Goal: Transaction & Acquisition: Download file/media

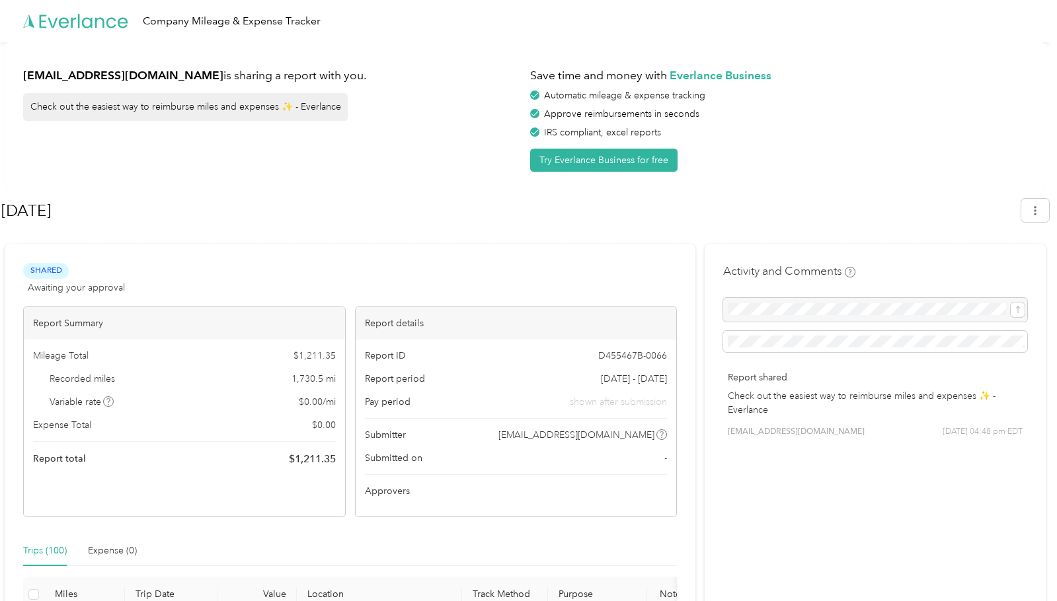
click at [798, 186] on div "[EMAIL_ADDRESS][DOMAIN_NAME] is sharing a report with you. Check out the easies…" at bounding box center [525, 116] width 1041 height 148
click at [1037, 214] on icon "button" at bounding box center [1034, 210] width 9 height 9
click at [994, 261] on li "Download" at bounding box center [1004, 272] width 91 height 23
click at [993, 266] on span "Download" at bounding box center [1004, 273] width 44 height 14
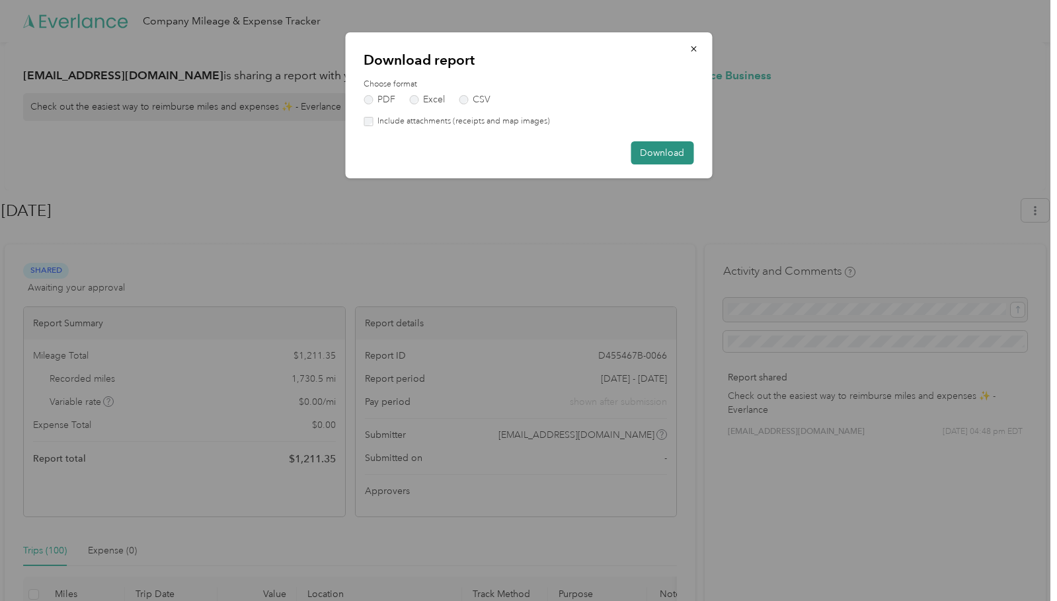
click at [662, 150] on button "Download" at bounding box center [661, 152] width 63 height 23
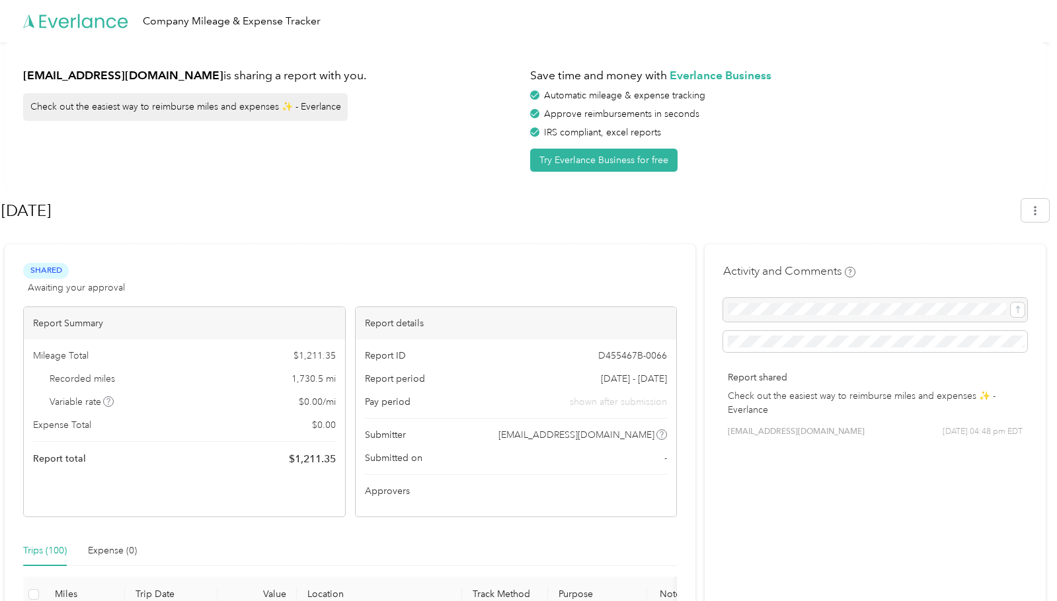
click at [474, 93] on div "[EMAIL_ADDRESS][DOMAIN_NAME] is sharing a report with you. Check out the easies…" at bounding box center [272, 116] width 498 height 111
click at [1040, 208] on icon "button" at bounding box center [1034, 210] width 9 height 9
click at [996, 266] on span "Download" at bounding box center [1004, 273] width 44 height 14
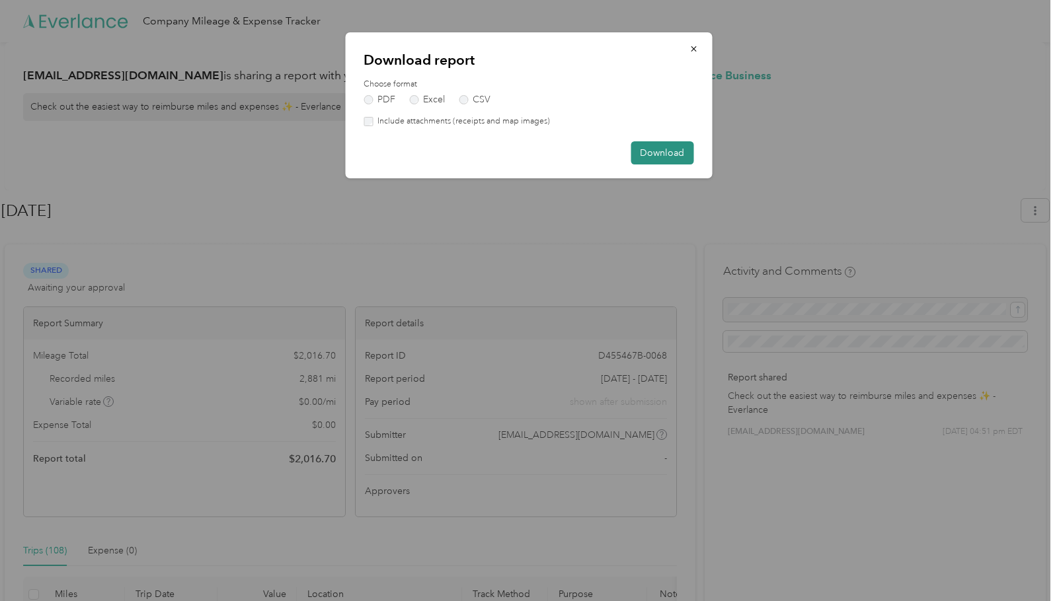
click at [658, 149] on button "Download" at bounding box center [661, 152] width 63 height 23
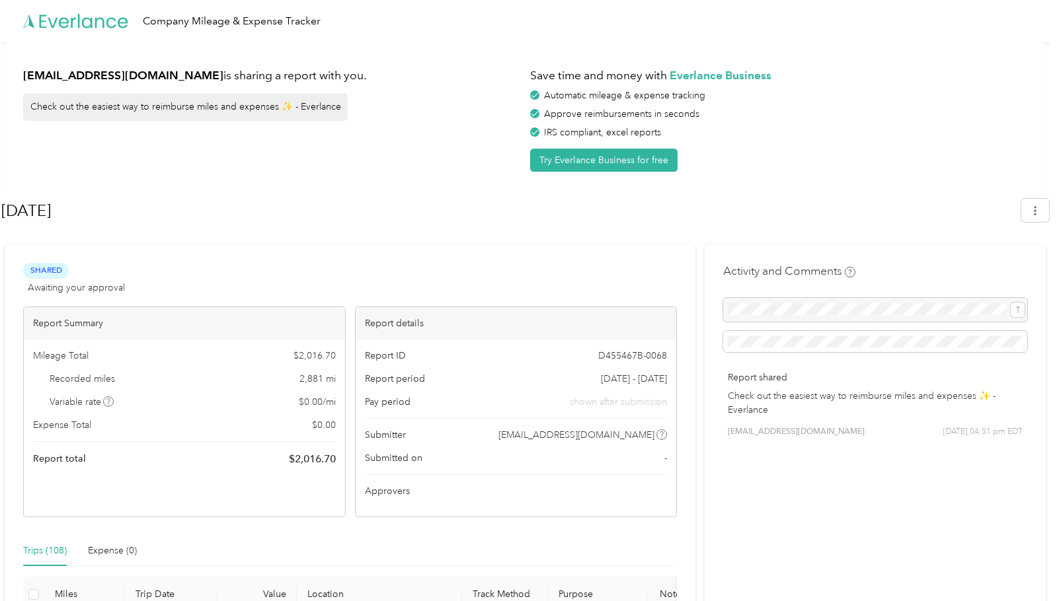
click at [628, 47] on div "[EMAIL_ADDRESS][DOMAIN_NAME] is sharing a report with you. Check out the easies…" at bounding box center [525, 116] width 1041 height 148
